Goal: Information Seeking & Learning: Check status

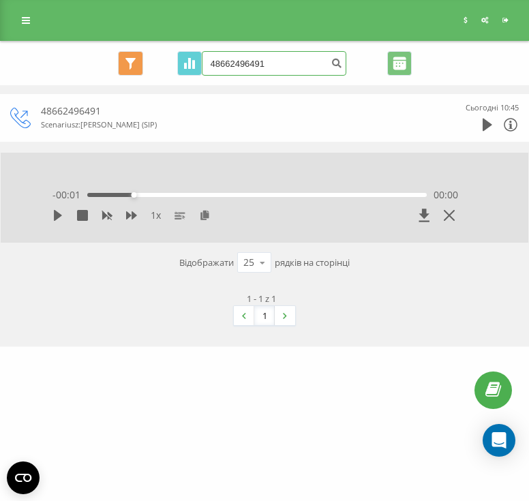
click at [287, 58] on input "48662496491" at bounding box center [274, 63] width 145 height 25
drag, startPoint x: 247, startPoint y: 58, endPoint x: 207, endPoint y: 55, distance: 40.3
click at [213, 55] on input "48662496491" at bounding box center [274, 63] width 145 height 25
click at [61, 221] on icon at bounding box center [57, 215] width 11 height 11
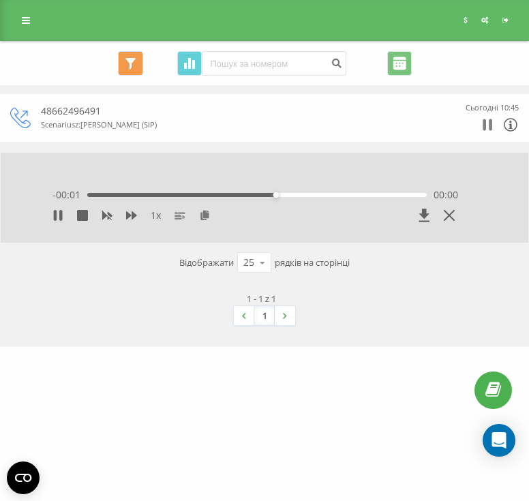
click at [484, 123] on icon at bounding box center [484, 125] width 3 height 12
click at [323, 17] on div "Реферальна програма Налаштування профілю Wichid" at bounding box center [264, 20] width 529 height 41
click at [276, 63] on input at bounding box center [274, 63] width 145 height 25
click at [255, 63] on input at bounding box center [274, 63] width 145 height 25
type input "665891047"
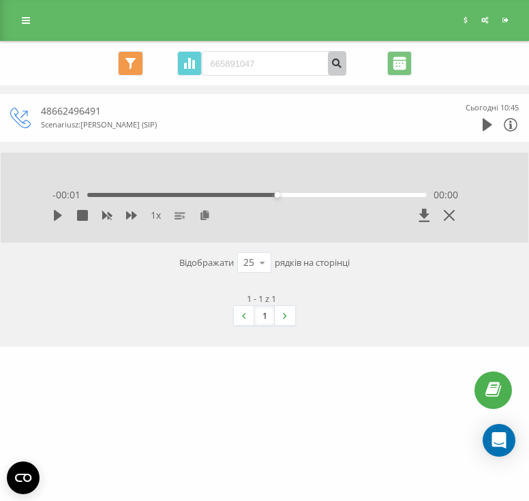
click at [335, 65] on icon "submit" at bounding box center [337, 61] width 12 height 8
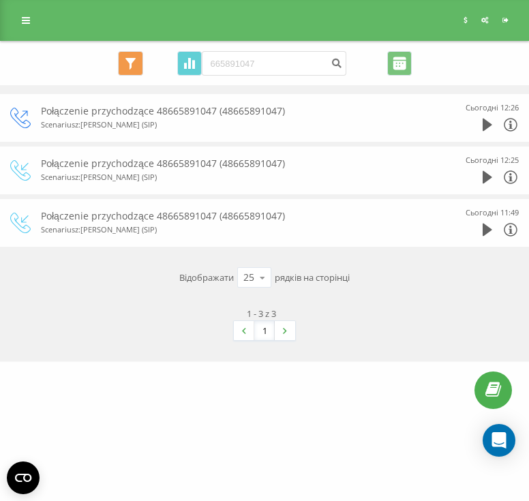
click at [480, 122] on div "Сьогодні 12:26" at bounding box center [478, 118] width 82 height 34
click at [485, 127] on icon at bounding box center [488, 125] width 10 height 13
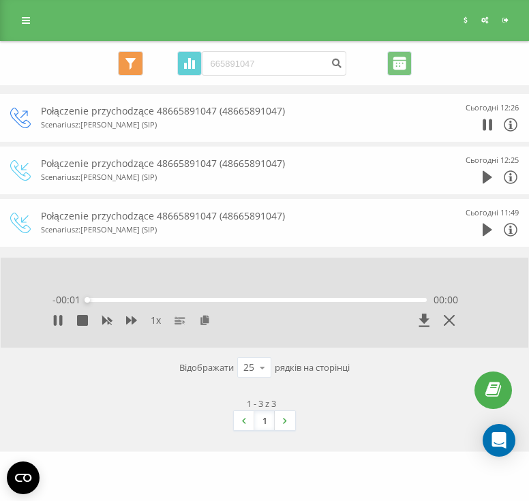
click at [490, 117] on div at bounding box center [488, 125] width 10 height 20
click at [487, 127] on icon at bounding box center [488, 125] width 10 height 14
click at [492, 169] on div at bounding box center [501, 177] width 36 height 20
click at [487, 170] on div at bounding box center [488, 177] width 10 height 20
click at [486, 173] on icon at bounding box center [488, 177] width 10 height 13
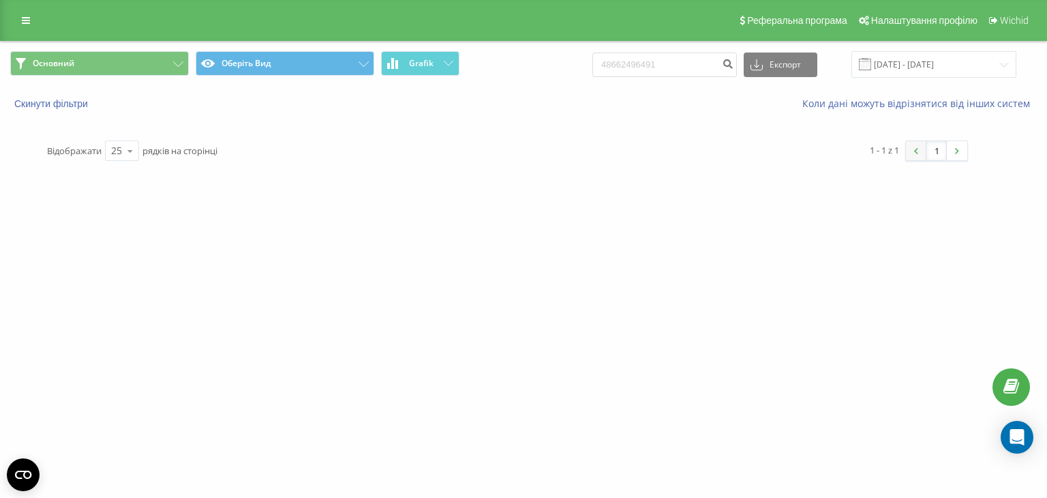
click at [528, 156] on link at bounding box center [916, 150] width 20 height 19
drag, startPoint x: 665, startPoint y: 154, endPoint x: 660, endPoint y: 110, distance: 43.9
click at [528, 154] on div "1 - 1 z 1 1" at bounding box center [743, 151] width 470 height 40
click at [528, 64] on input "48662496491" at bounding box center [664, 64] width 145 height 25
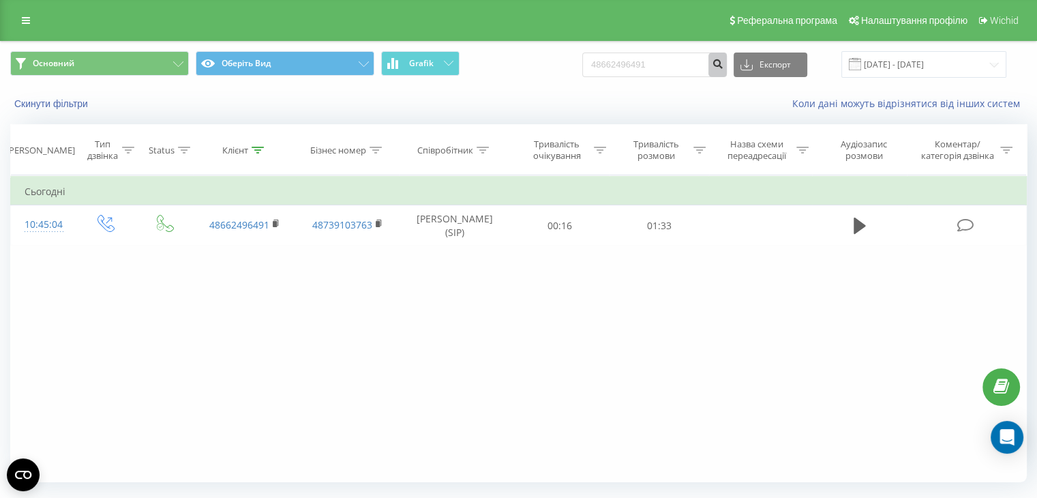
click at [528, 69] on button "submit" at bounding box center [717, 64] width 18 height 25
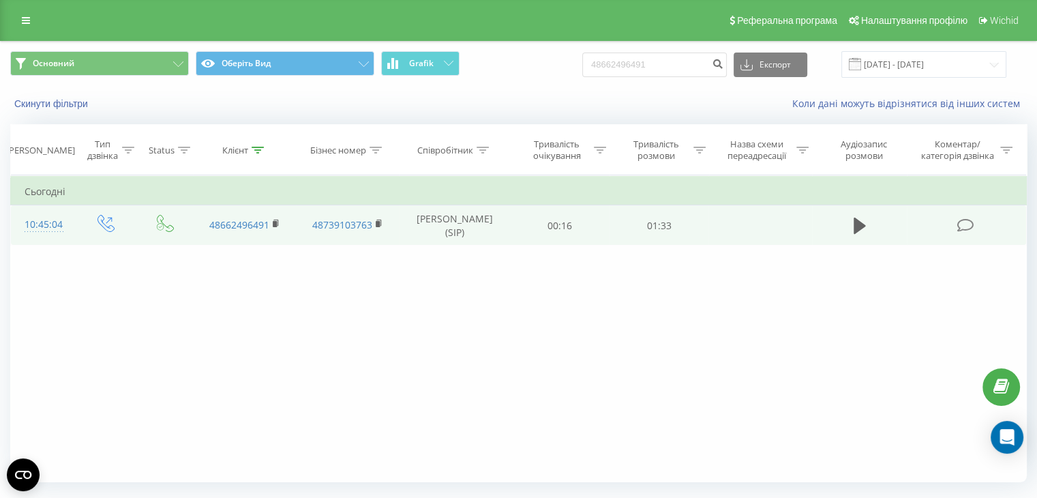
click at [528, 224] on td at bounding box center [859, 225] width 95 height 40
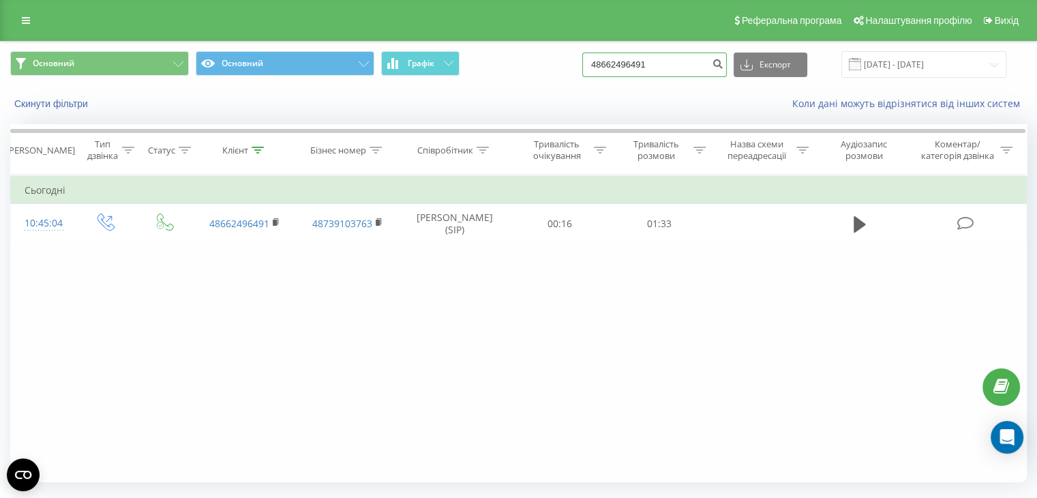
click at [674, 61] on input "48662496491" at bounding box center [654, 64] width 145 height 25
type input "4"
click at [655, 59] on input at bounding box center [654, 64] width 145 height 25
type input "692218432"
click at [723, 60] on icon "submit" at bounding box center [718, 62] width 12 height 8
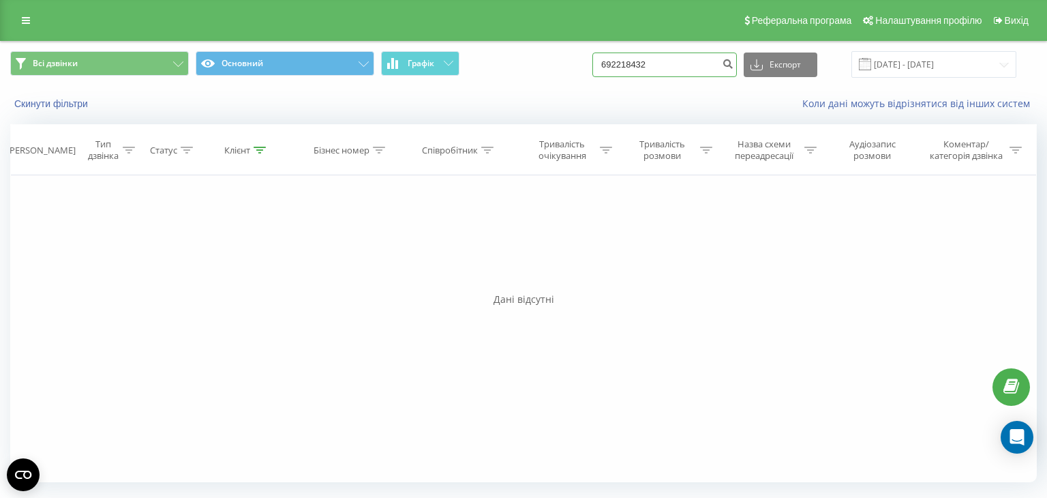
click at [691, 65] on input "692218432" at bounding box center [664, 64] width 145 height 25
type input "6"
type input "665891047"
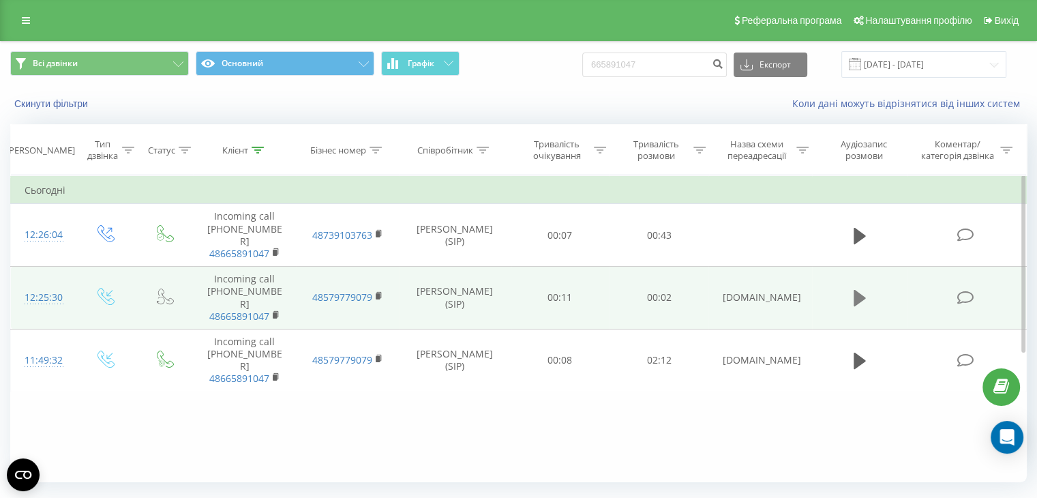
click at [865, 288] on icon at bounding box center [860, 297] width 12 height 19
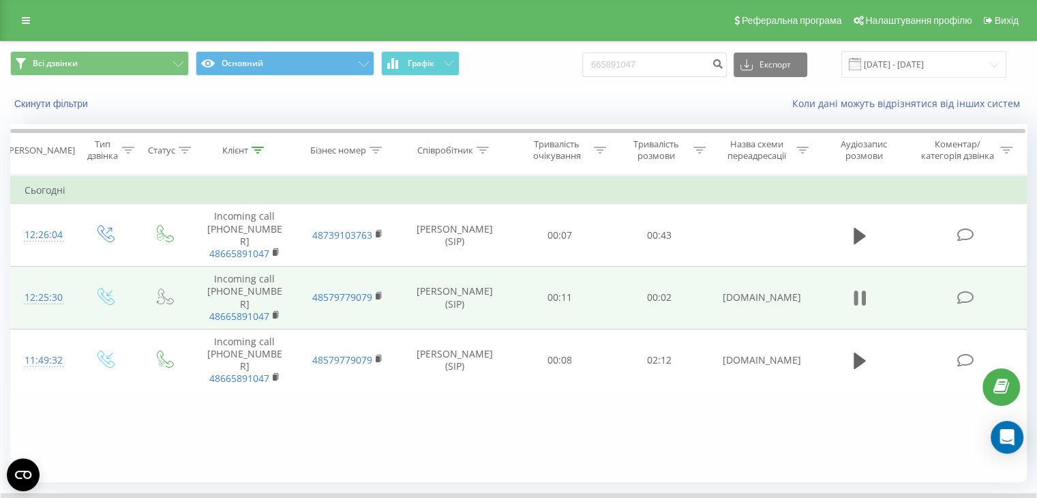
click at [865, 290] on icon at bounding box center [863, 297] width 4 height 15
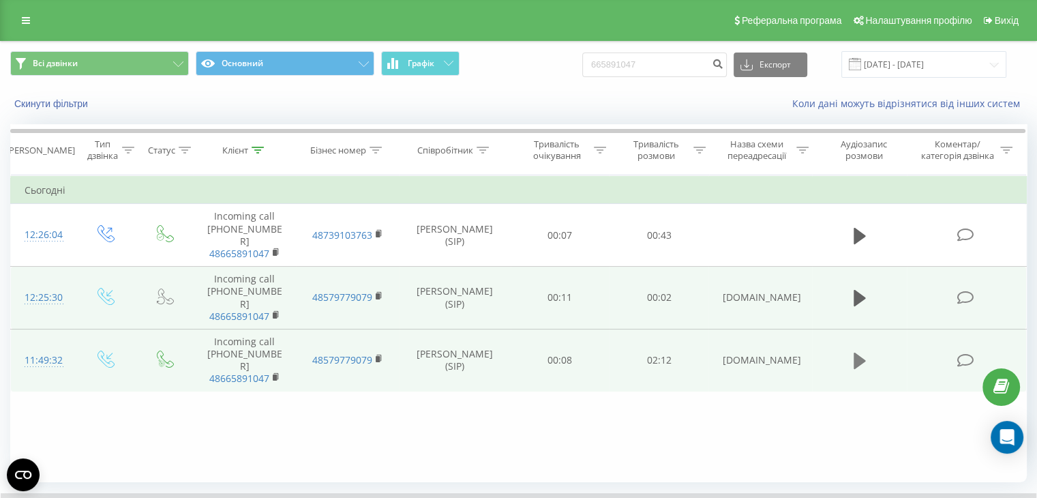
click at [852, 350] on button at bounding box center [860, 360] width 20 height 20
click at [712, 418] on div "Фільтрувати за умовою Дорівнює Введіть значення Скасувати OK Фільтрувати за умо…" at bounding box center [518, 328] width 1017 height 307
click at [862, 353] on icon at bounding box center [863, 360] width 4 height 15
